Goal: Complete application form

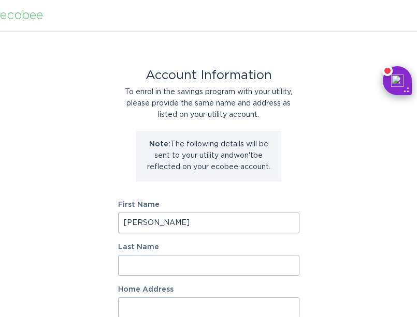
type input "[PERSON_NAME]"
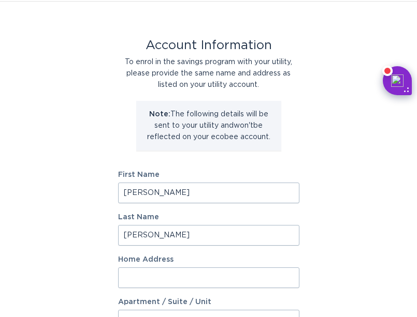
scroll to position [28, 0]
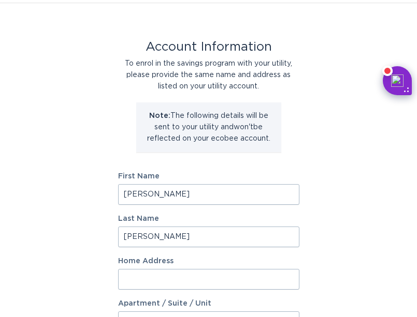
type input "[PERSON_NAME]"
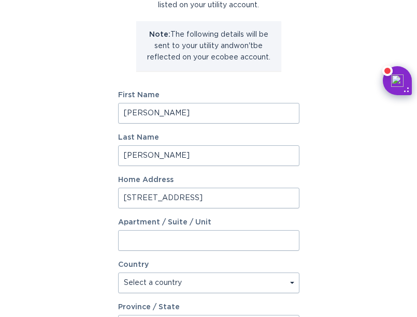
scroll to position [111, 0]
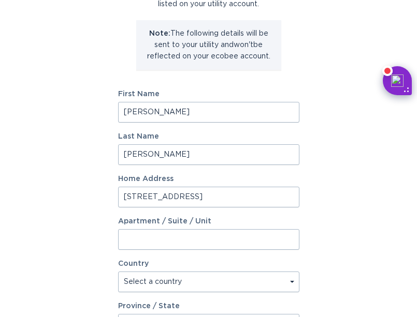
type input "[STREET_ADDRESS]"
select select "US"
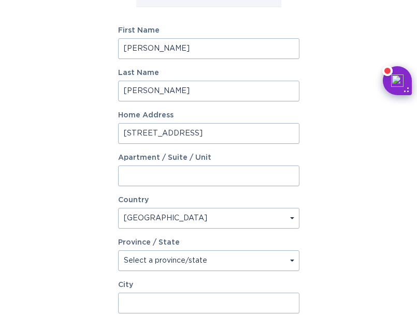
scroll to position [188, 0]
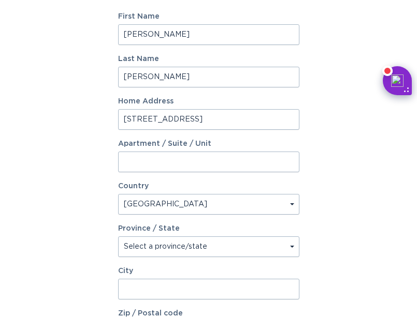
select select "[GEOGRAPHIC_DATA]"
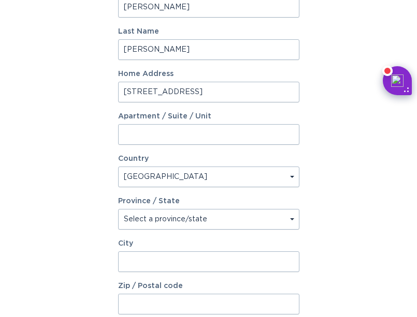
scroll to position [241, 0]
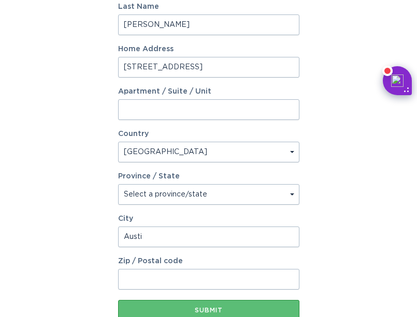
type input "Austin"
type input "8"
type input "78703"
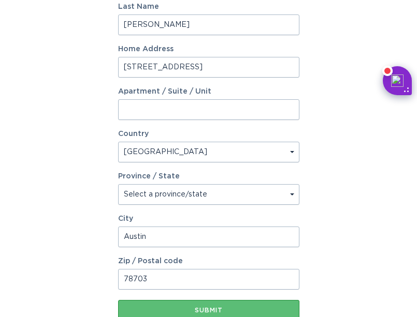
scroll to position [288, 0]
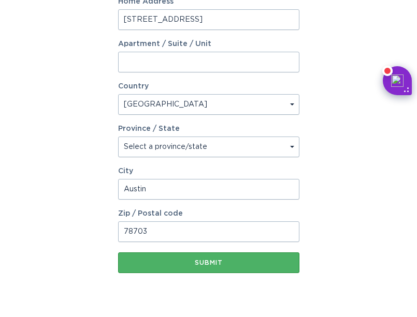
click at [187, 271] on button "Submit" at bounding box center [208, 263] width 181 height 21
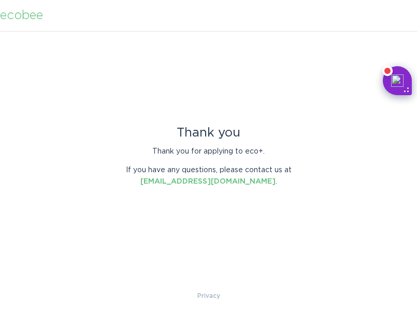
scroll to position [0, 0]
